Goal: Task Accomplishment & Management: Complete application form

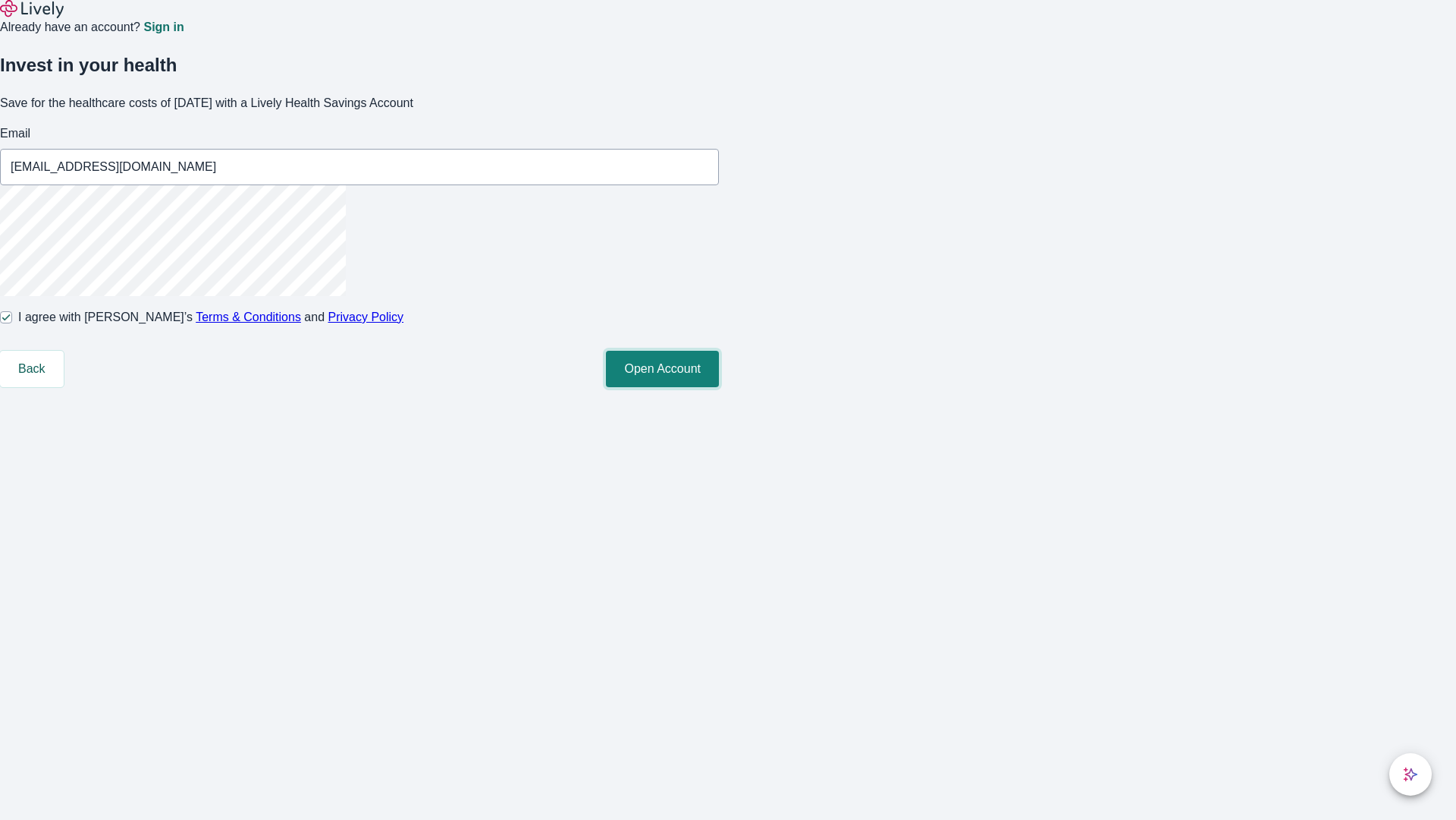
click at [719, 387] on button "Open Account" at bounding box center [663, 369] width 113 height 37
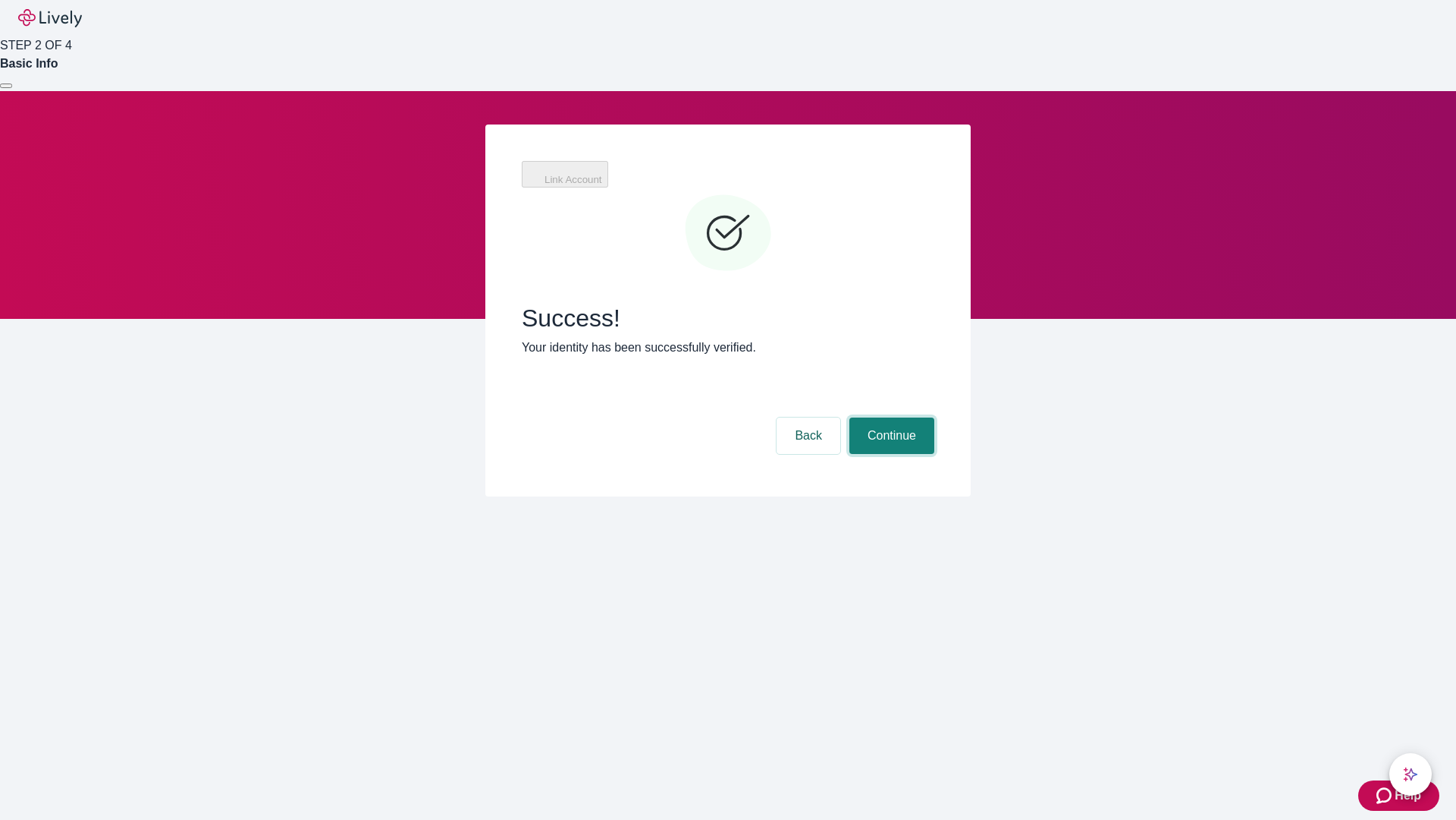
click at [890, 418] on button "Continue" at bounding box center [892, 436] width 85 height 37
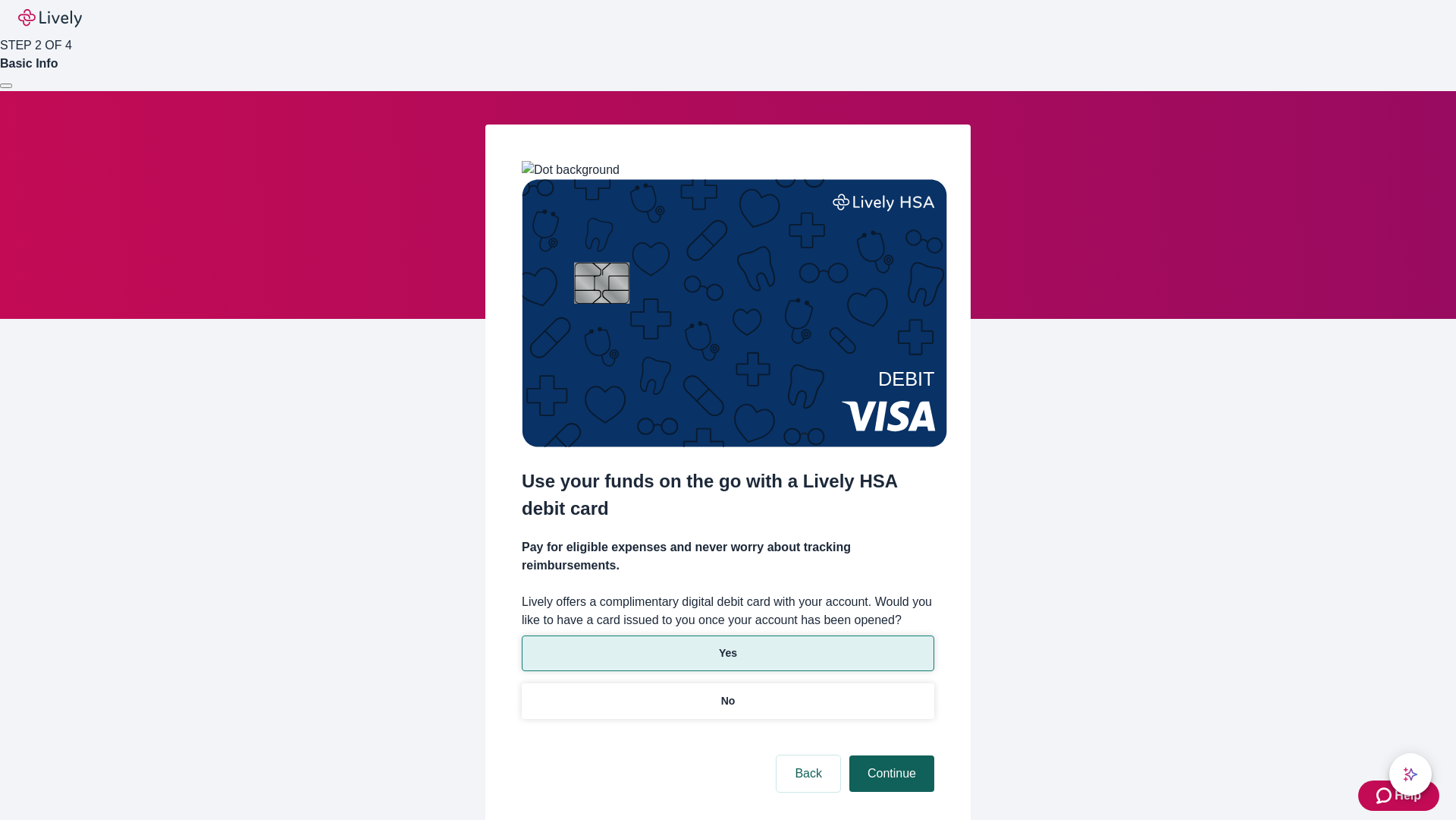
click at [727, 645] on p "Yes" at bounding box center [728, 652] width 18 height 16
click at [890, 755] on button "Continue" at bounding box center [892, 773] width 85 height 37
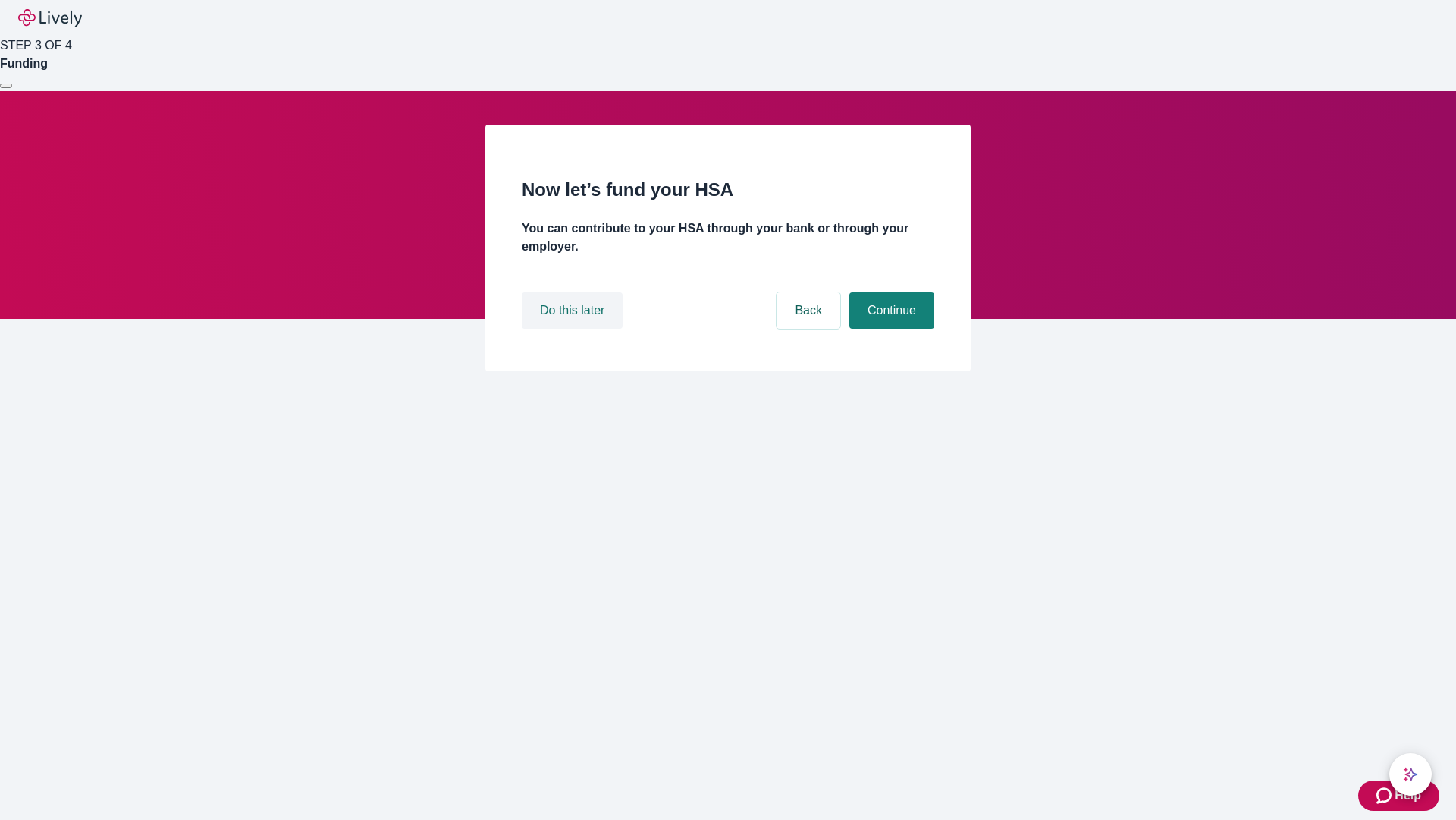
click at [574, 329] on button "Do this later" at bounding box center [572, 310] width 100 height 37
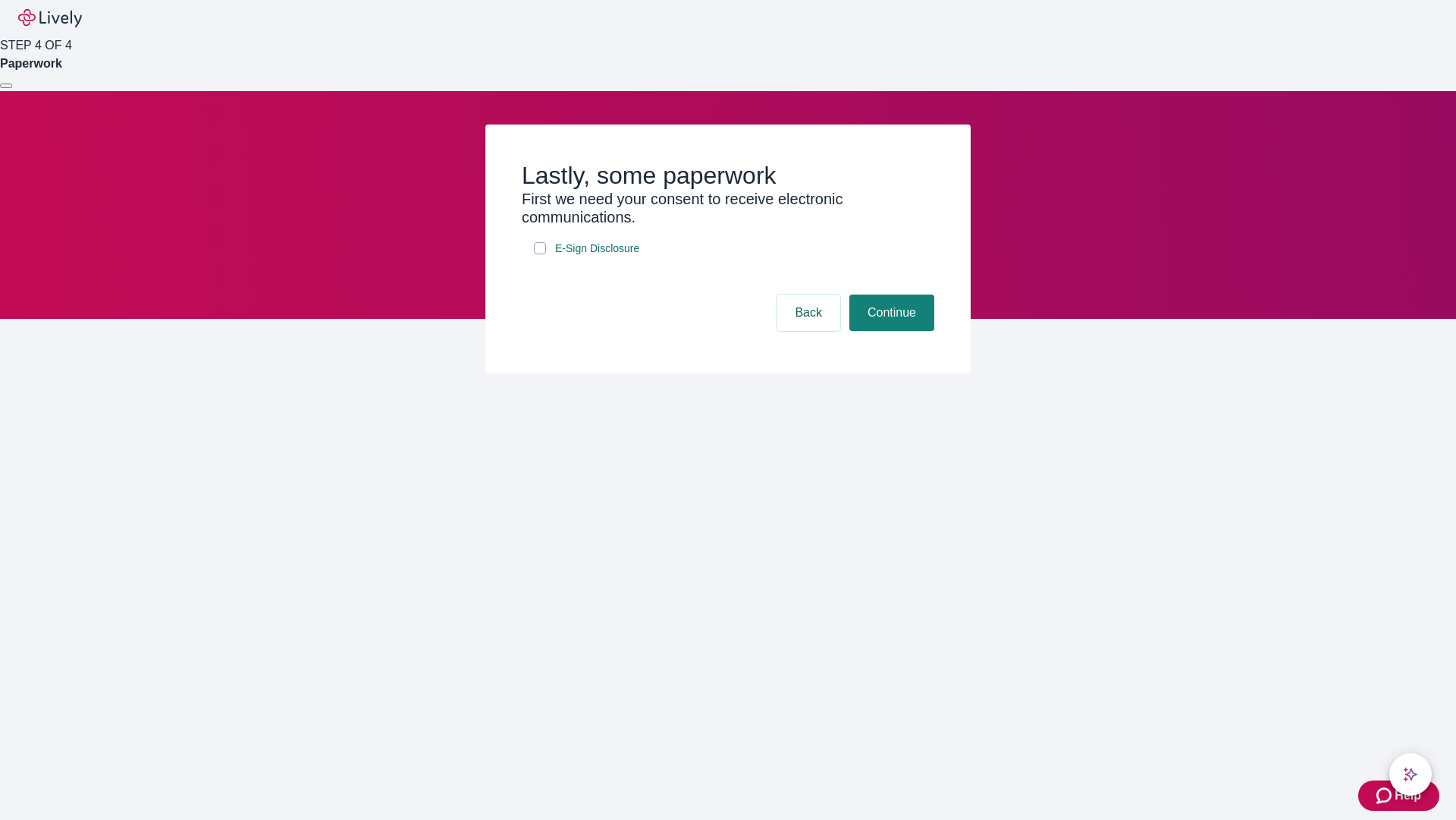
click at [540, 254] on input "E-Sign Disclosure" at bounding box center [540, 248] width 12 height 12
checkbox input "true"
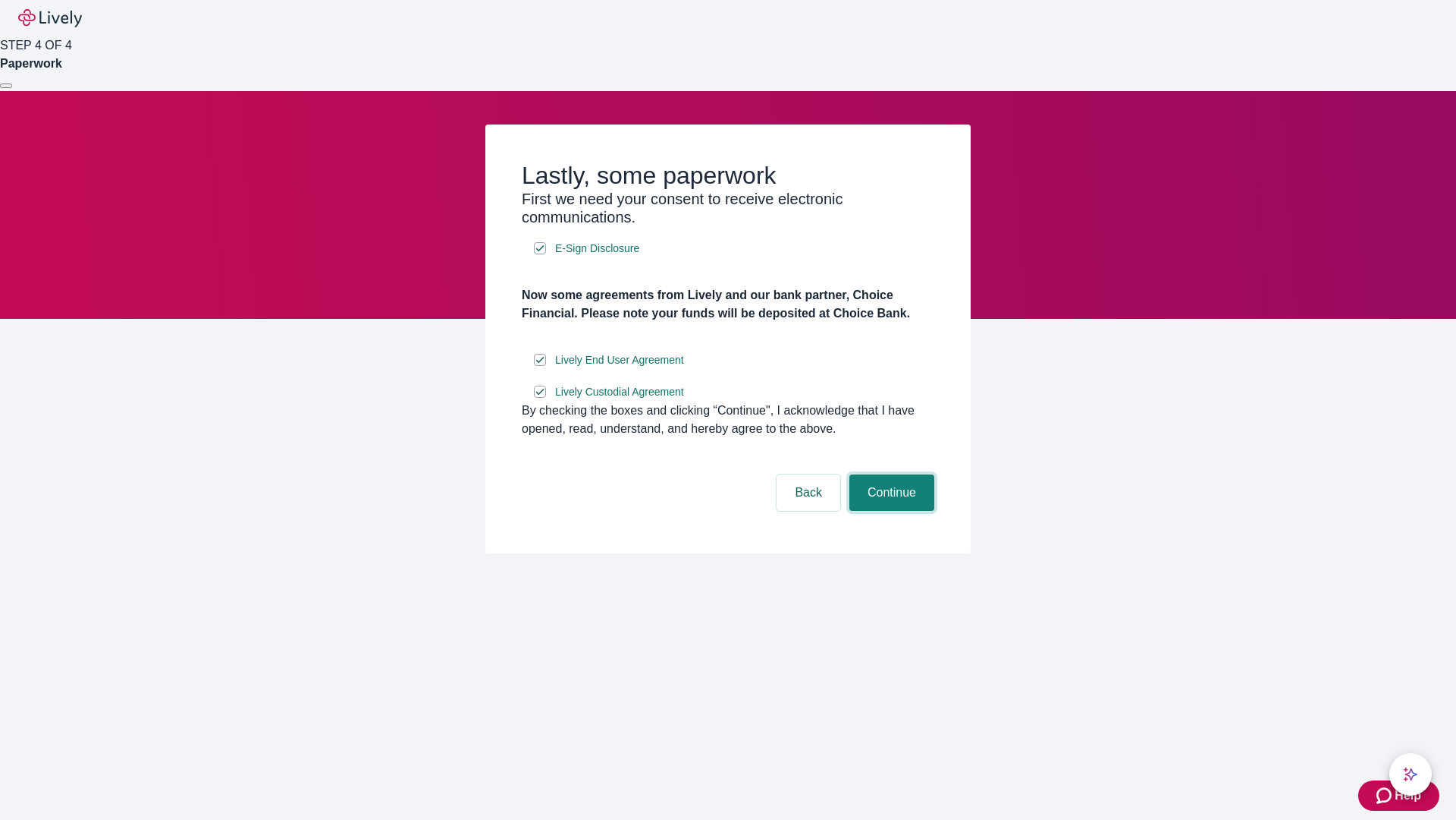
click at [890, 511] on button "Continue" at bounding box center [892, 492] width 85 height 37
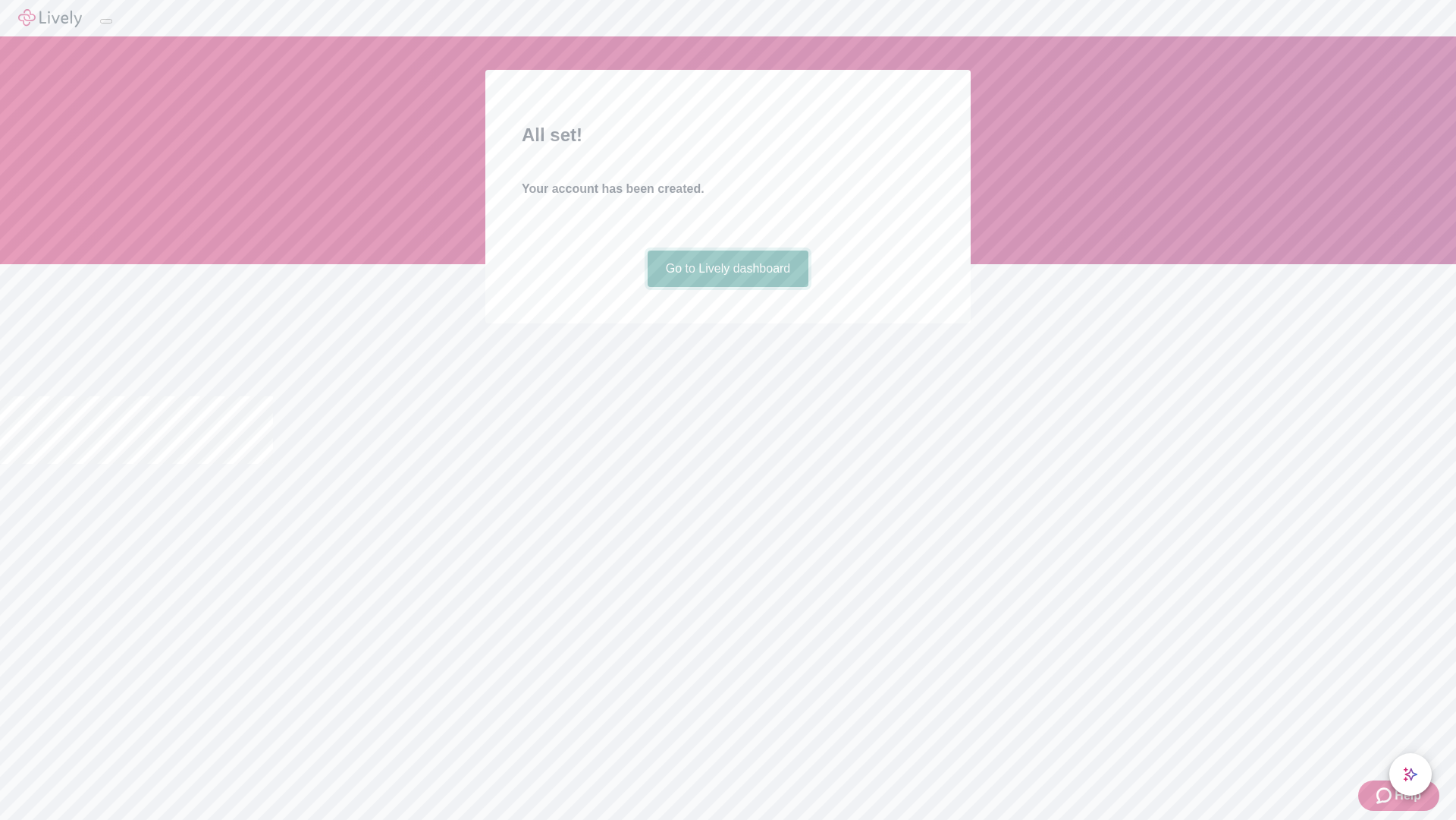
click at [727, 287] on link "Go to Lively dashboard" at bounding box center [729, 268] width 162 height 37
